Goal: Information Seeking & Learning: Learn about a topic

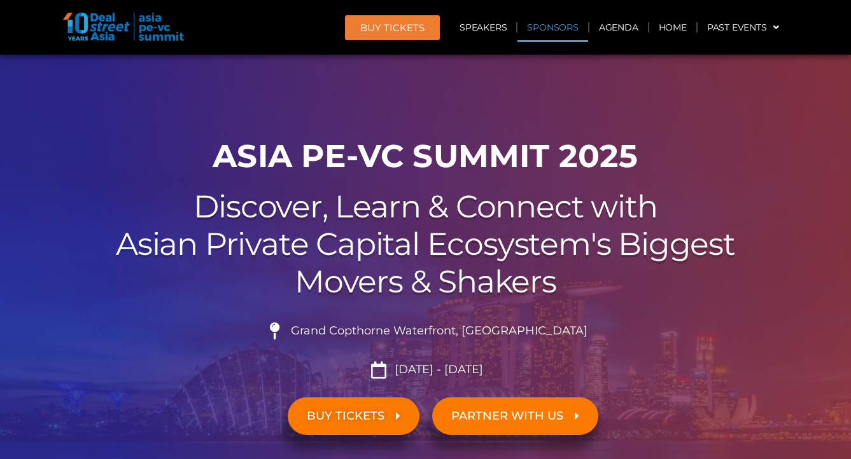
click at [561, 31] on link "Sponsors" at bounding box center [552, 27] width 70 height 29
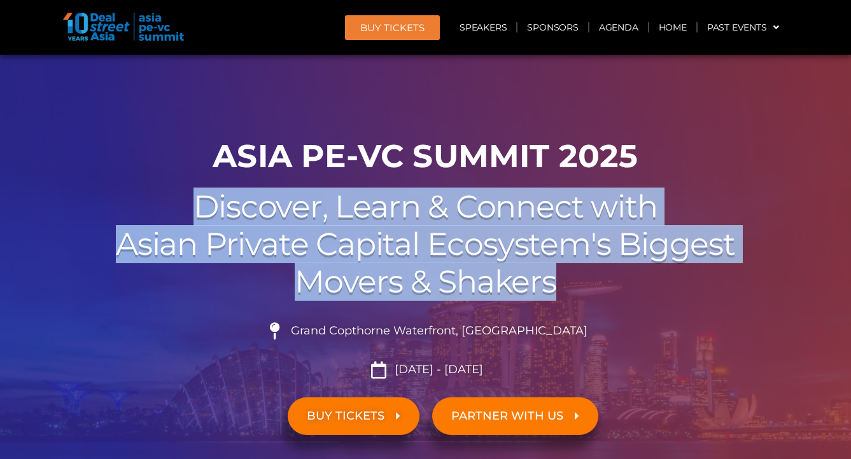
drag, startPoint x: 195, startPoint y: 204, endPoint x: 589, endPoint y: 268, distance: 399.1
click at [589, 268] on h2 "Discover, Learn & Connect with Asian Private Capital Ecosystem's Biggest Movers…" at bounding box center [425, 244] width 713 height 112
drag, startPoint x: 589, startPoint y: 268, endPoint x: 200, endPoint y: 206, distance: 394.3
click at [200, 206] on h2 "Discover, Learn & Connect with Asian Private Capital Ecosystem's Biggest Movers…" at bounding box center [425, 244] width 713 height 112
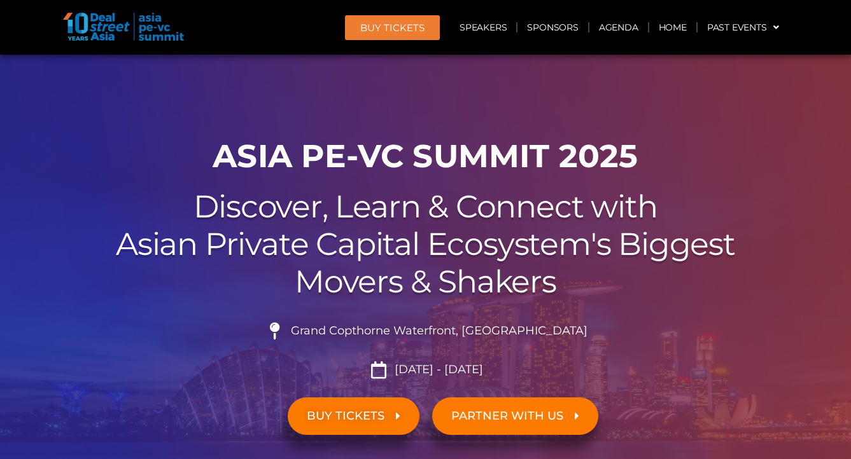
click at [195, 138] on h1 "ASIA PE-VC Summit 2025" at bounding box center [425, 156] width 713 height 38
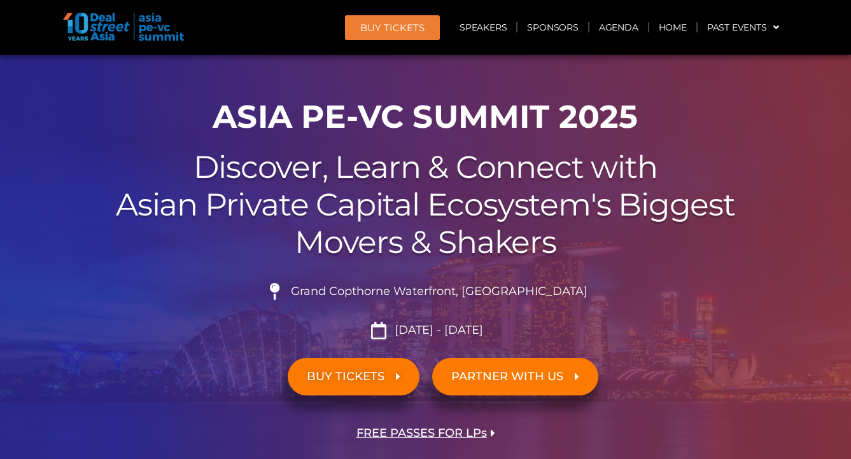
scroll to position [81, 0]
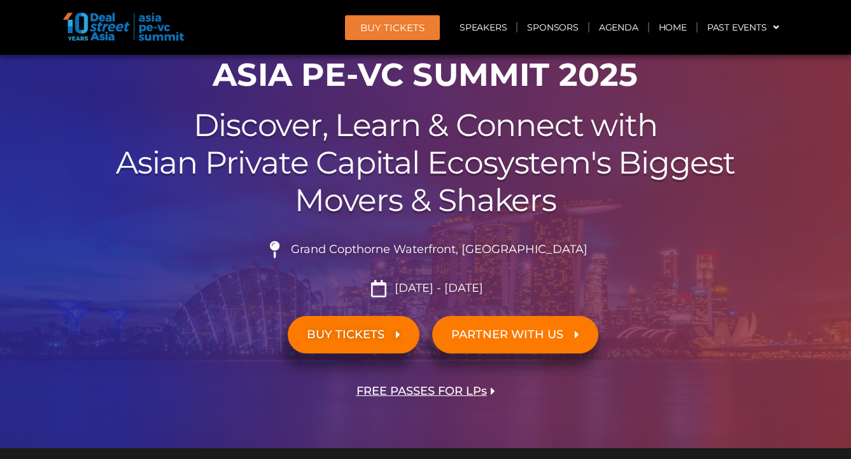
click at [450, 386] on span "FREE PASSES FOR LPs" at bounding box center [421, 392] width 130 height 12
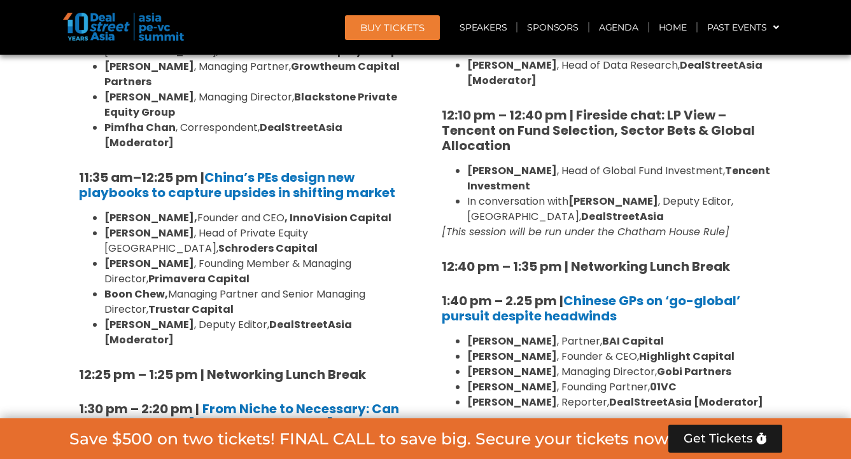
scroll to position [0, 0]
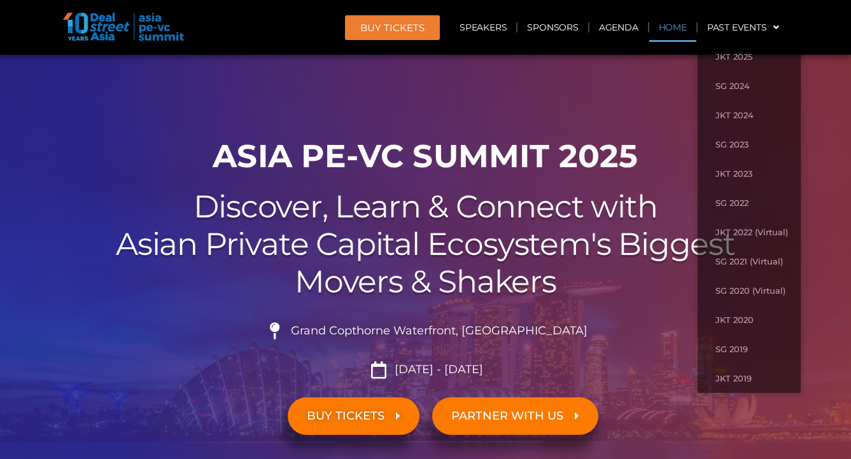
click at [673, 33] on link "Home" at bounding box center [672, 27] width 47 height 29
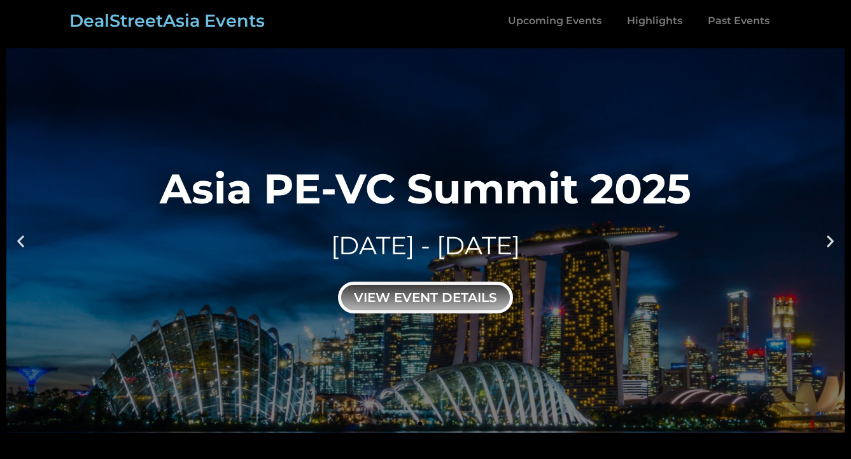
click at [443, 295] on div "view event details" at bounding box center [425, 298] width 175 height 32
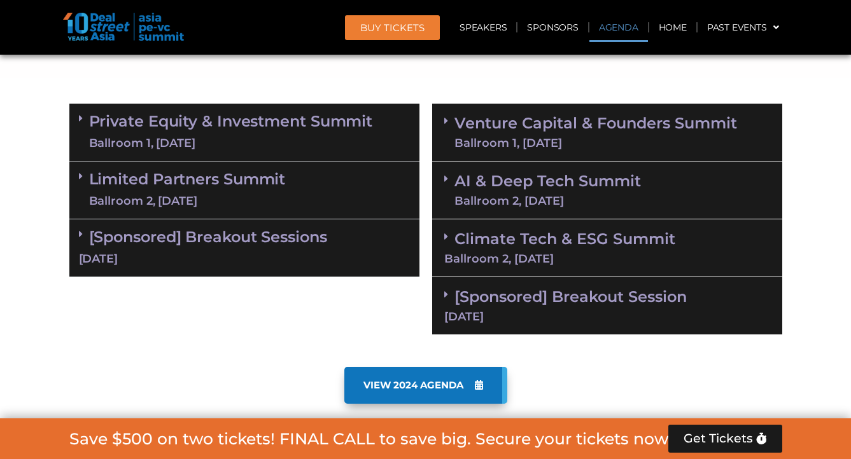
scroll to position [816, 0]
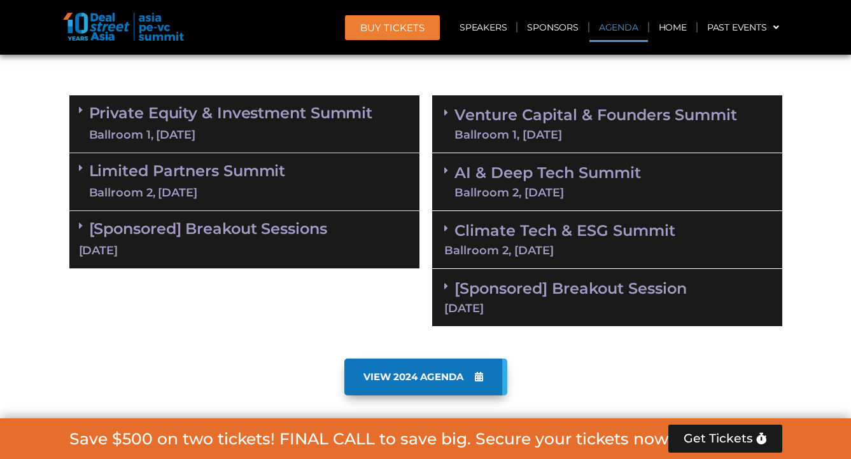
click at [281, 119] on link "Private Equity & Investment Summit Ballroom 1, [DATE]" at bounding box center [231, 124] width 284 height 38
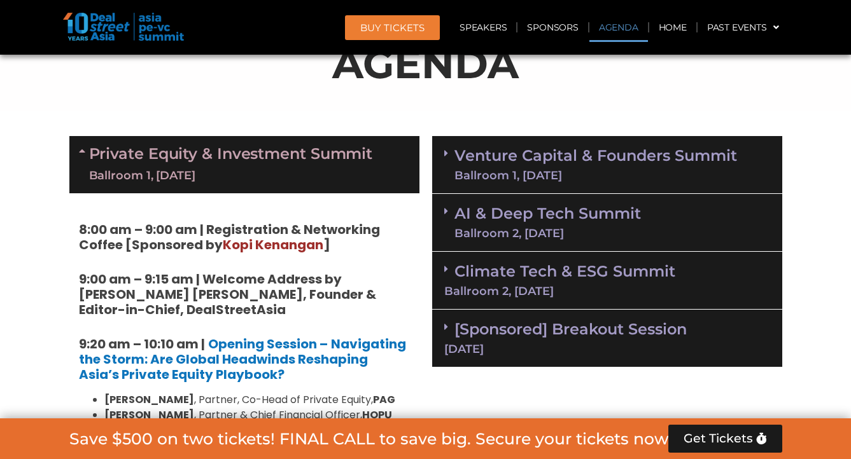
scroll to position [778, 0]
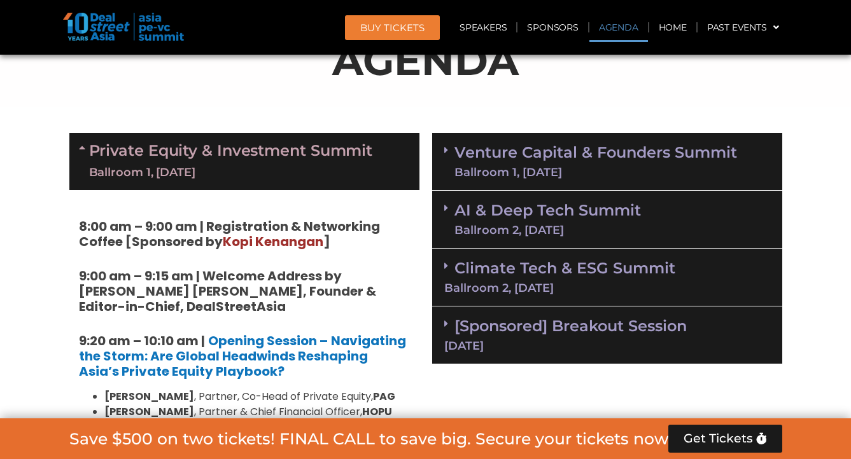
click at [518, 164] on link "Venture Capital & Founders​ Summit Ballroom 1, 11 Sept" at bounding box center [595, 161] width 283 height 33
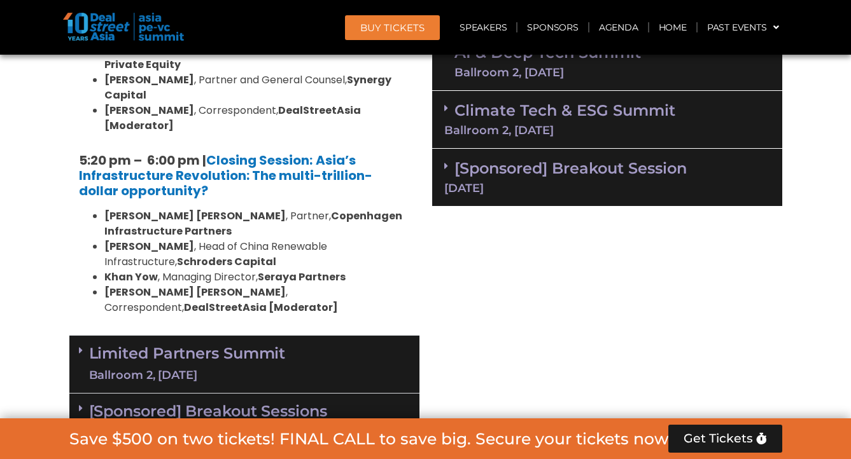
scroll to position [2686, 0]
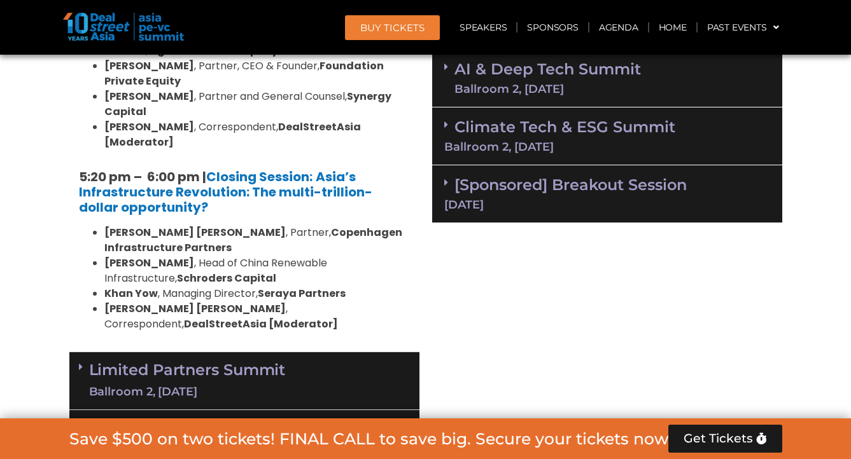
click at [234, 384] on div "Ballroom 2, 10 Sept" at bounding box center [187, 392] width 197 height 16
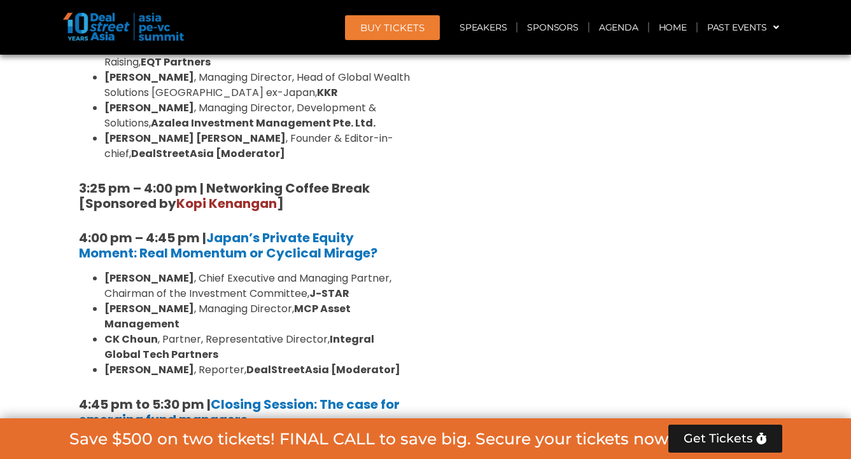
scroll to position [3972, 0]
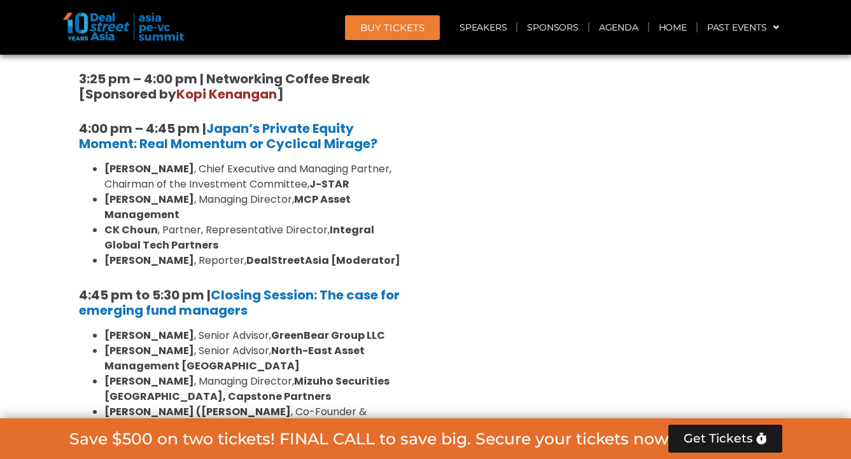
drag, startPoint x: 67, startPoint y: 244, endPoint x: 424, endPoint y: 248, distance: 356.3
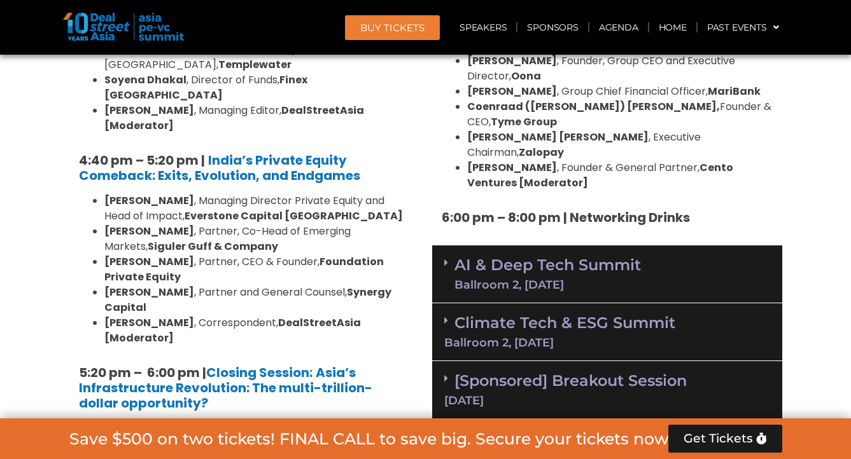
scroll to position [2486, 0]
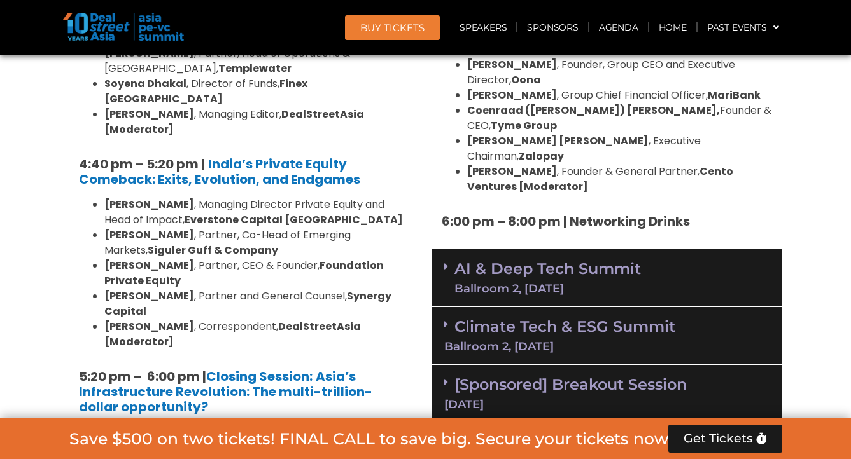
click at [603, 262] on link "AI & Deep Tech Summit Ballroom 2, 11 Sept" at bounding box center [547, 278] width 186 height 33
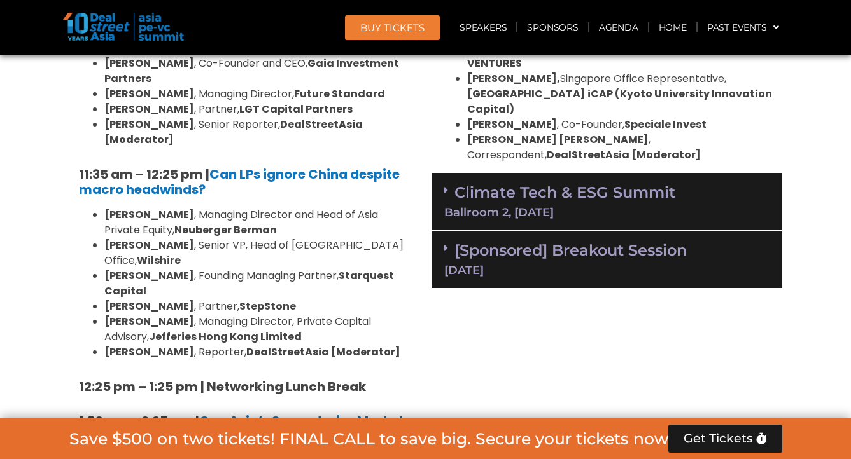
scroll to position [3236, 0]
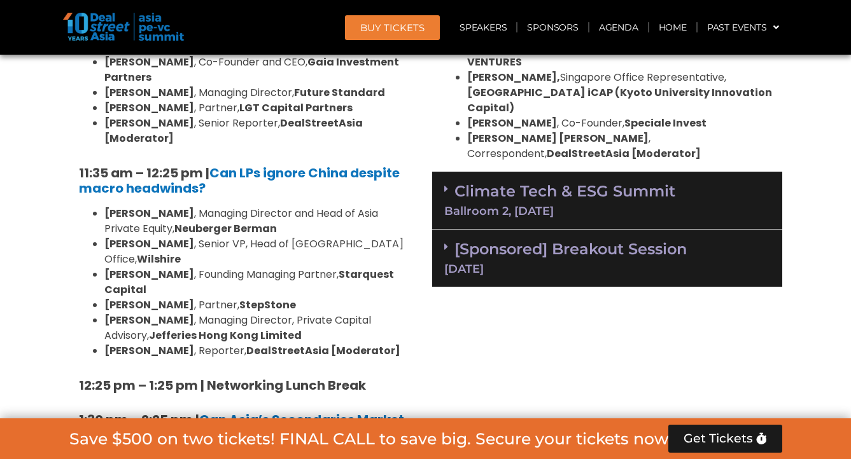
click at [576, 206] on div "Ballroom 2, 11 Sept" at bounding box center [607, 211] width 326 height 11
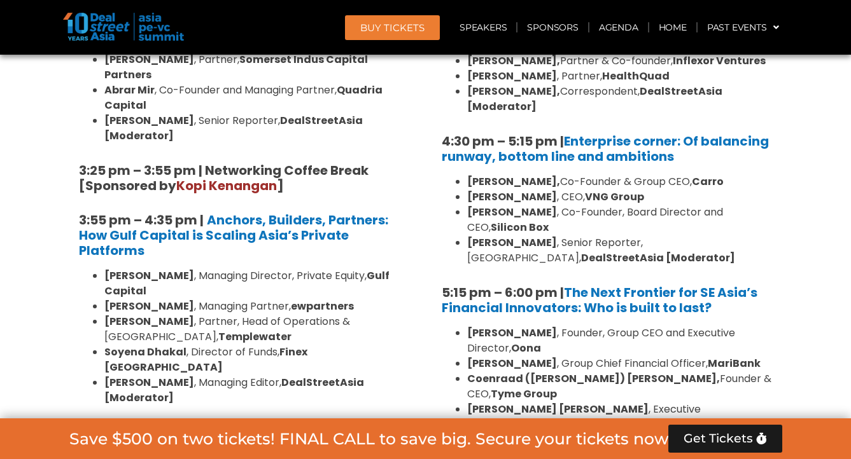
scroll to position [2362, 0]
